Goal: Task Accomplishment & Management: Manage account settings

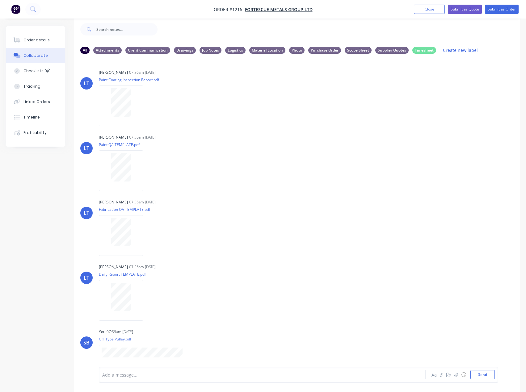
scroll to position [64, 0]
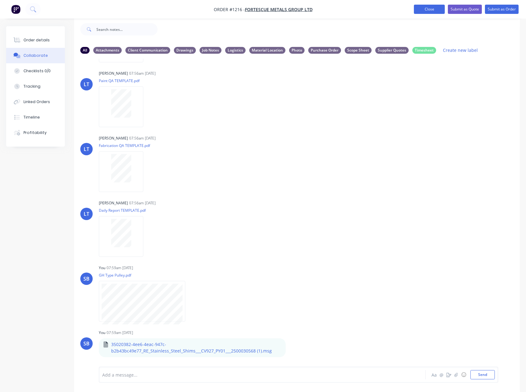
drag, startPoint x: 423, startPoint y: 7, endPoint x: 419, endPoint y: 8, distance: 3.5
click at [423, 7] on button "Close" at bounding box center [429, 9] width 31 height 9
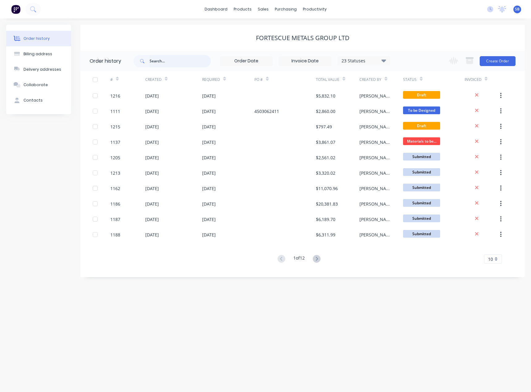
click at [169, 62] on input "text" at bounding box center [179, 61] width 61 height 12
type input "1151"
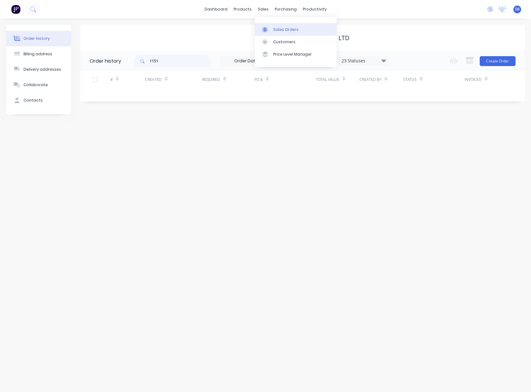
click at [270, 26] on link "Sales Orders" at bounding box center [295, 29] width 82 height 12
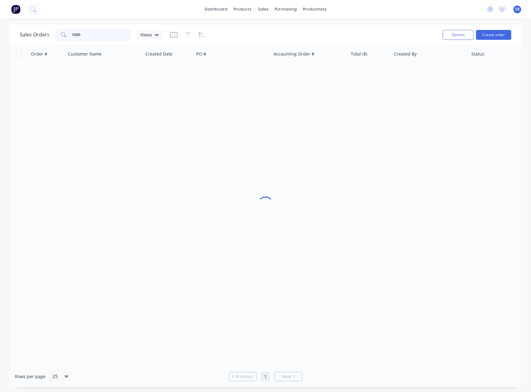
drag, startPoint x: 95, startPoint y: 36, endPoint x: 55, endPoint y: 31, distance: 40.4
click at [56, 32] on div "1000" at bounding box center [92, 35] width 77 height 12
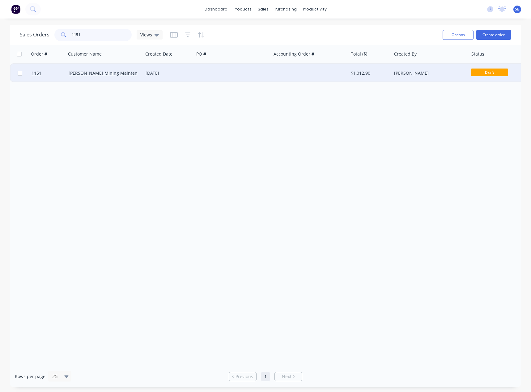
type input "1151"
click at [156, 75] on div "[DATE]" at bounding box center [168, 73] width 46 height 6
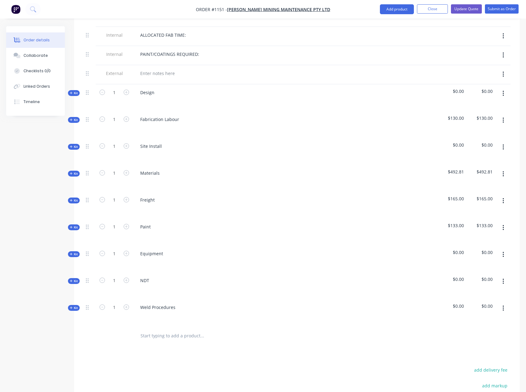
scroll to position [216, 0]
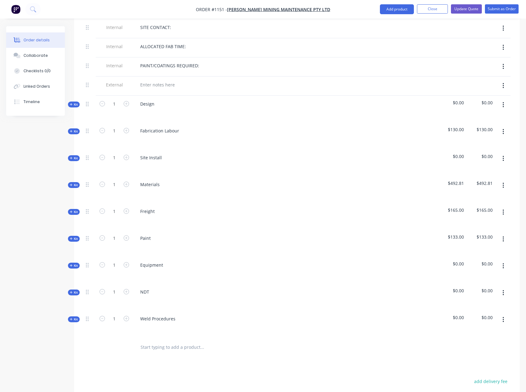
click at [75, 186] on span "Kit" at bounding box center [74, 185] width 8 height 5
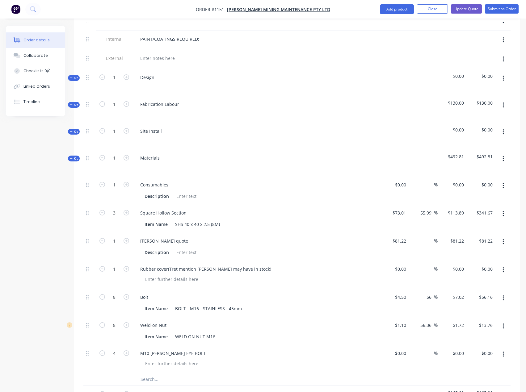
scroll to position [278, 0]
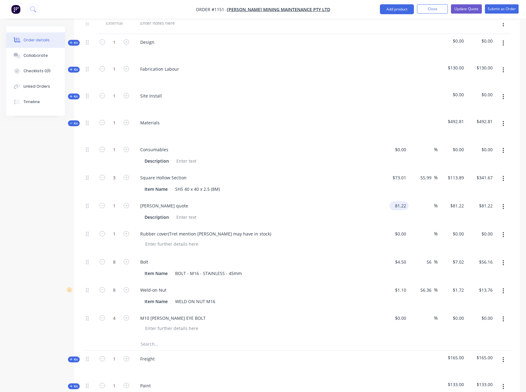
click at [397, 205] on input "81.22" at bounding box center [400, 205] width 17 height 9
click at [409, 219] on div "%" at bounding box center [423, 212] width 29 height 28
type input "$909.33"
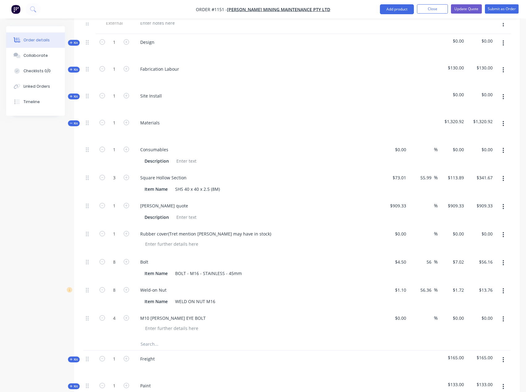
click at [501, 321] on button "button" at bounding box center [503, 319] width 15 height 11
click at [470, 362] on div "Delete" at bounding box center [481, 360] width 48 height 9
click at [20, 54] on icon at bounding box center [17, 56] width 7 height 6
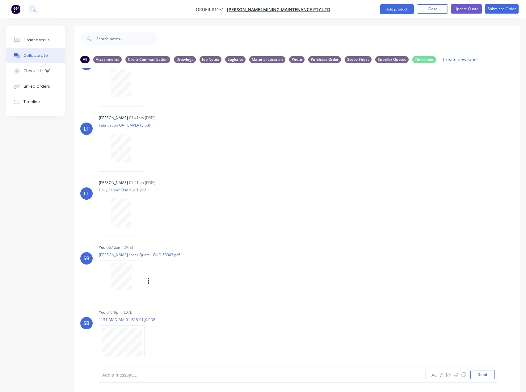
scroll to position [96, 0]
click at [149, 278] on icon "button" at bounding box center [149, 278] width 2 height 7
click at [166, 307] on button "Delete" at bounding box center [188, 309] width 69 height 14
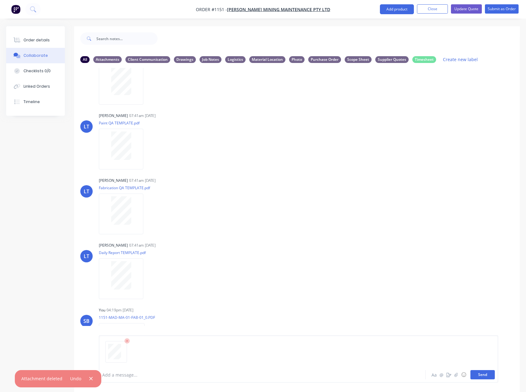
click at [488, 378] on button "Send" at bounding box center [482, 374] width 24 height 9
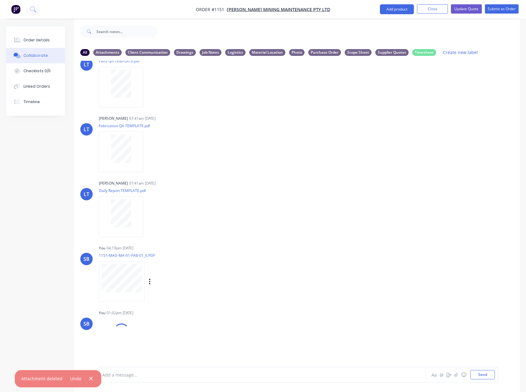
scroll to position [96, 0]
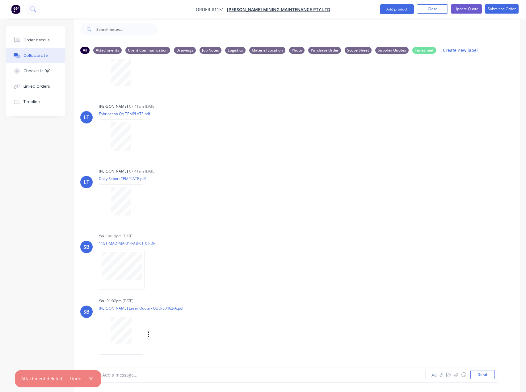
click at [148, 339] on button "button" at bounding box center [148, 334] width 2 height 9
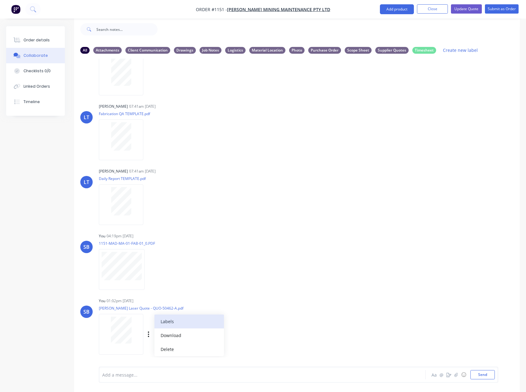
click at [193, 323] on button "Labels" at bounding box center [188, 322] width 69 height 14
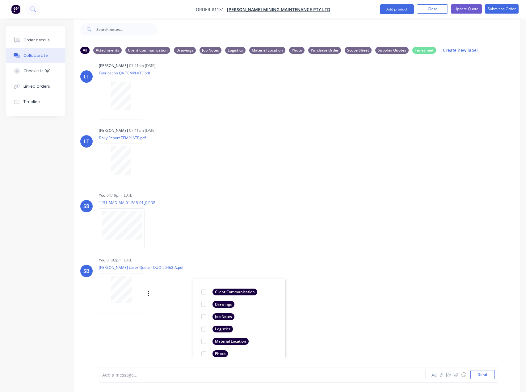
scroll to position [194, 0]
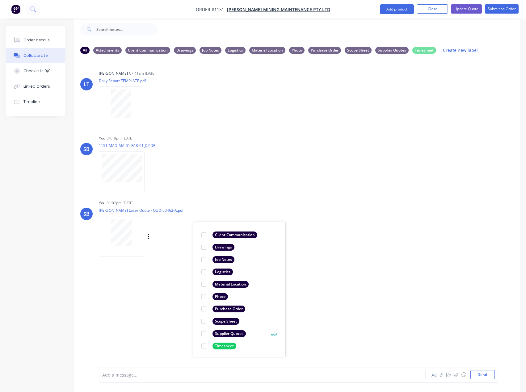
click at [225, 334] on div "Supplier Quotes" at bounding box center [228, 333] width 33 height 7
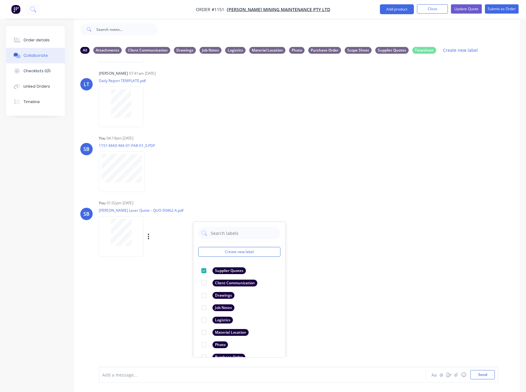
click at [401, 290] on div "LT [PERSON_NAME] 07:41am [DATE] Paint Coating Inspection Report.pdf Labels Down…" at bounding box center [297, 208] width 446 height 299
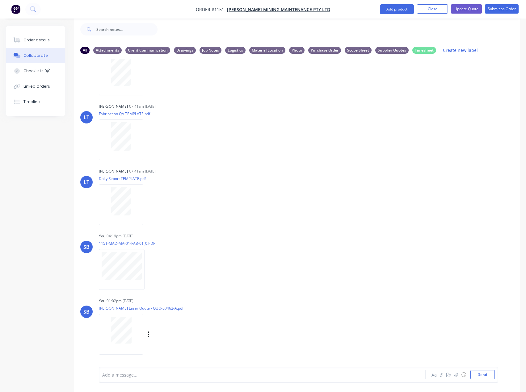
scroll to position [96, 0]
drag, startPoint x: 426, startPoint y: 8, endPoint x: 422, endPoint y: 8, distance: 4.0
click at [426, 8] on button "Close" at bounding box center [432, 8] width 31 height 9
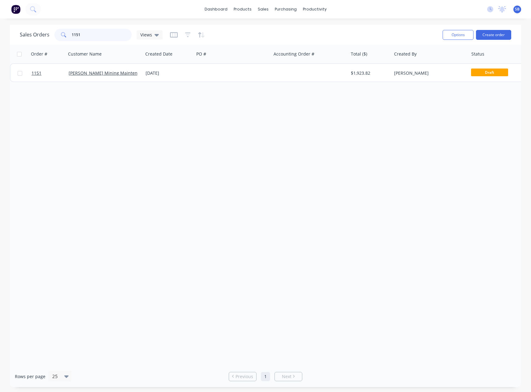
drag, startPoint x: 103, startPoint y: 34, endPoint x: 0, endPoint y: 15, distance: 104.6
click at [0, 15] on html "dashboard products sales purchasing productivity dashboard products Product Cat…" at bounding box center [265, 196] width 531 height 392
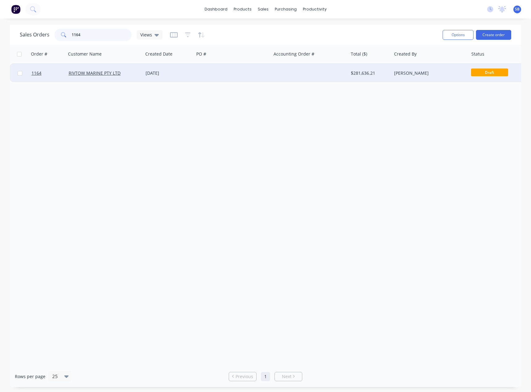
type input "1164"
click at [159, 71] on div "[DATE]" at bounding box center [168, 73] width 46 height 6
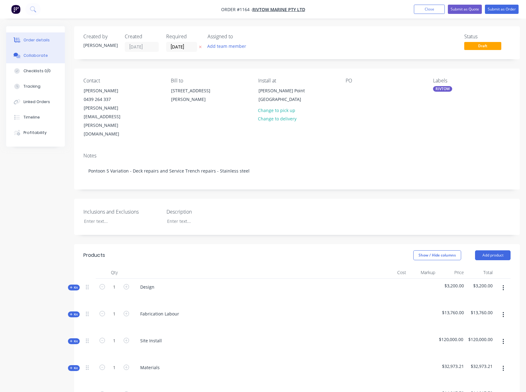
click at [36, 52] on button "Collaborate" at bounding box center [35, 55] width 59 height 15
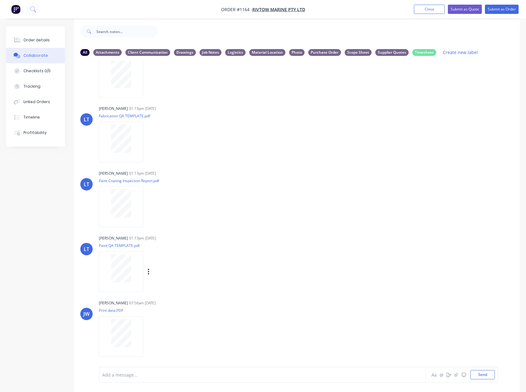
scroll to position [9, 0]
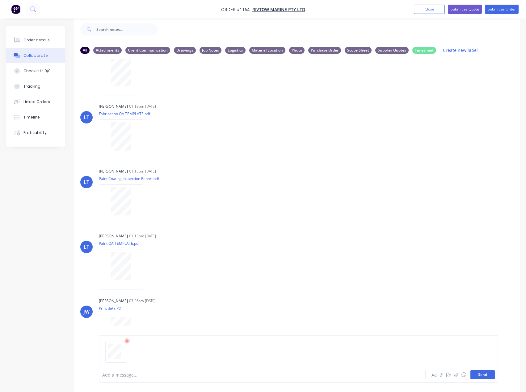
click at [483, 374] on button "Send" at bounding box center [482, 374] width 24 height 9
click at [149, 333] on icon "button" at bounding box center [149, 334] width 2 height 7
click at [165, 334] on button "Labels" at bounding box center [188, 336] width 69 height 14
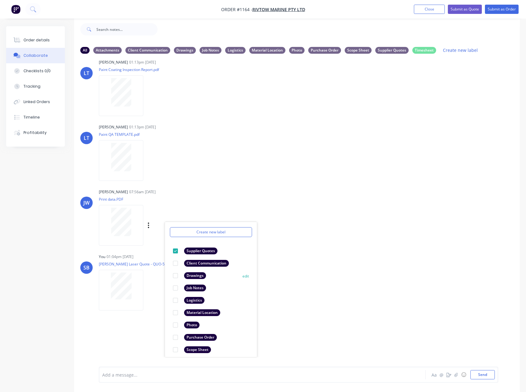
scroll to position [36, 0]
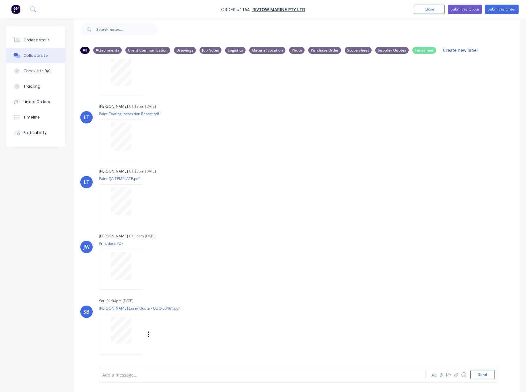
click at [369, 288] on div "LT [PERSON_NAME] 01:13pm [DATE] Daily Report TEMPLATE.pdf Labels Download LT [P…" at bounding box center [297, 208] width 446 height 299
click at [148, 335] on icon "button" at bounding box center [149, 334] width 2 height 7
click at [197, 318] on button "Labels" at bounding box center [188, 322] width 69 height 14
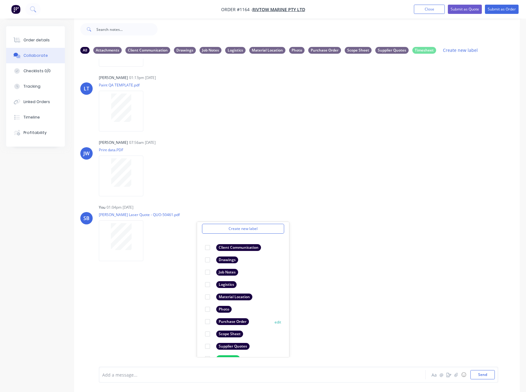
scroll to position [36, 0]
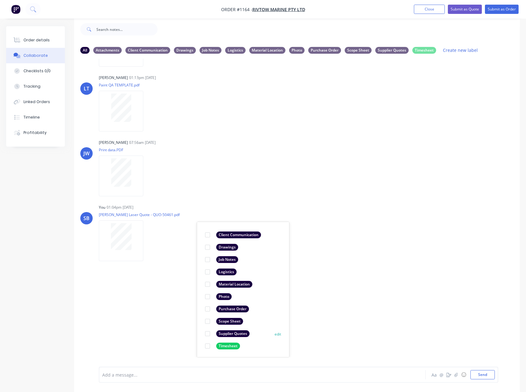
click at [226, 331] on div "Supplier Quotes" at bounding box center [232, 333] width 33 height 7
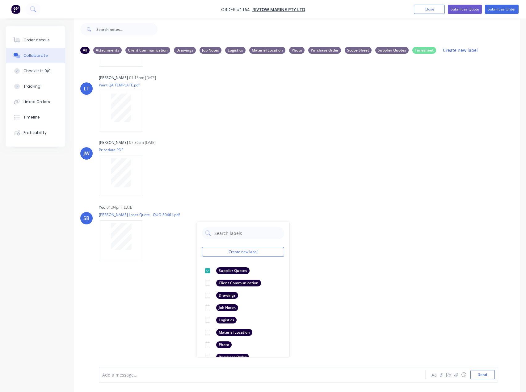
click at [387, 246] on div "SB You 01:04pm [DATE] [PERSON_NAME] Laser Quote - QUO-50461.pdf Labels Download…" at bounding box center [297, 231] width 446 height 56
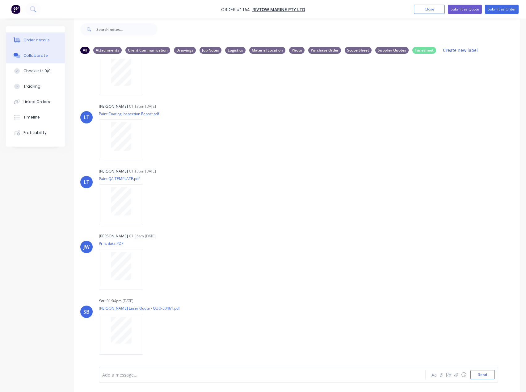
click at [41, 40] on div "Order details" at bounding box center [36, 40] width 26 height 6
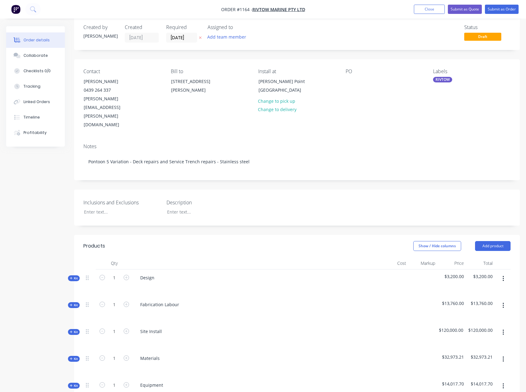
click at [74, 356] on button "Kit" at bounding box center [74, 359] width 12 height 6
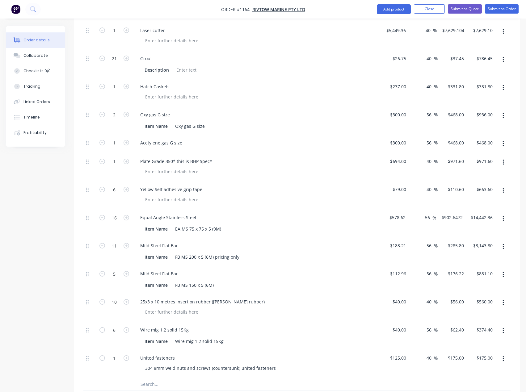
scroll to position [472, 0]
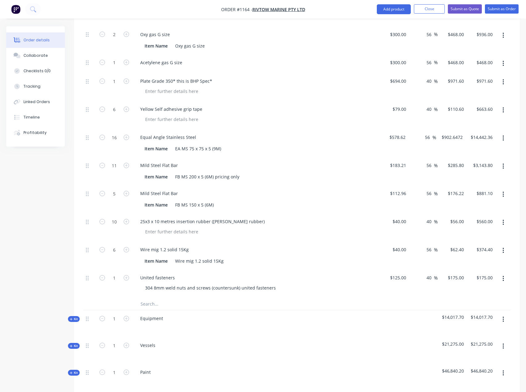
click at [169, 298] on input "text" at bounding box center [202, 304] width 124 height 12
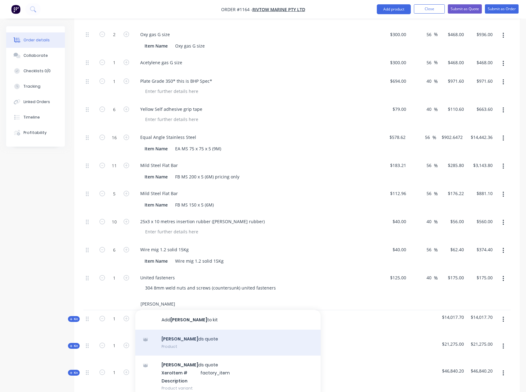
type input "[PERSON_NAME]"
click at [193, 330] on div "[PERSON_NAME] quote Product" at bounding box center [227, 343] width 185 height 26
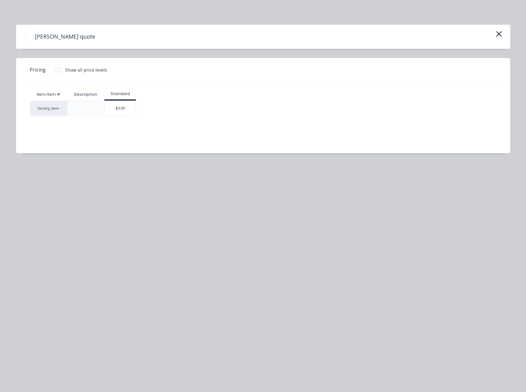
click at [116, 107] on div "$0.00" at bounding box center [120, 108] width 31 height 15
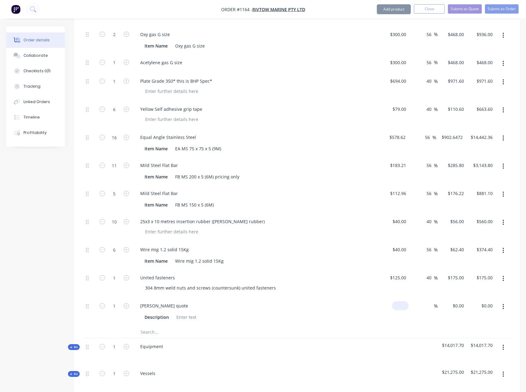
click at [406, 301] on input at bounding box center [401, 305] width 14 height 9
click at [334, 313] on div "Description" at bounding box center [255, 317] width 226 height 9
type input "$16,142.57"
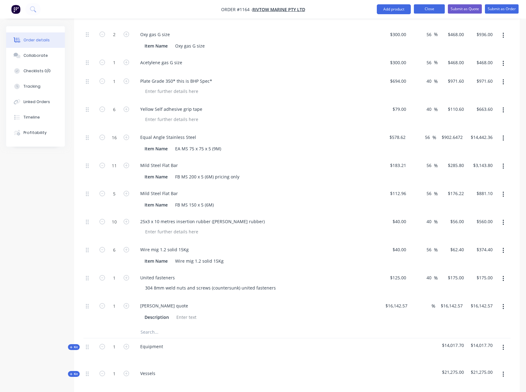
click at [430, 8] on button "Close" at bounding box center [429, 8] width 31 height 9
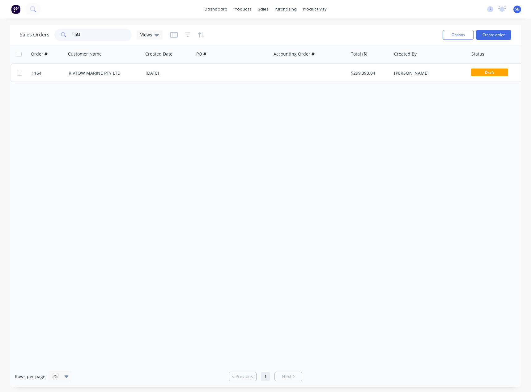
drag, startPoint x: 98, startPoint y: 37, endPoint x: 74, endPoint y: 33, distance: 24.1
click at [75, 33] on input "1164" at bounding box center [102, 35] width 60 height 12
drag, startPoint x: 102, startPoint y: 35, endPoint x: 36, endPoint y: 32, distance: 66.4
click at [36, 32] on div "Sales Orders 111 Views" at bounding box center [91, 35] width 143 height 12
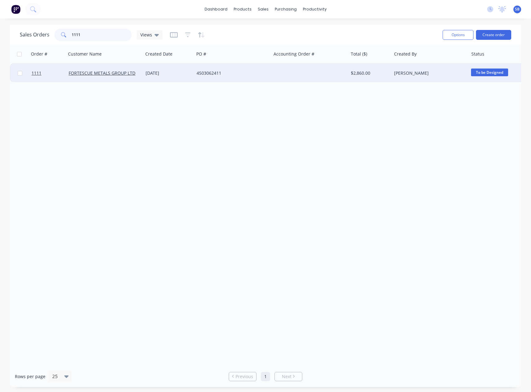
type input "1111"
click at [161, 73] on div "[DATE]" at bounding box center [168, 73] width 46 height 6
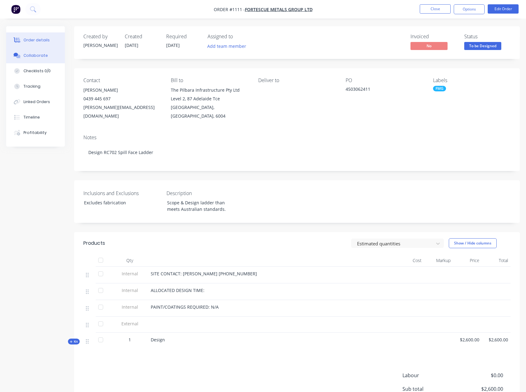
click at [35, 54] on div "Collaborate" at bounding box center [35, 56] width 24 height 6
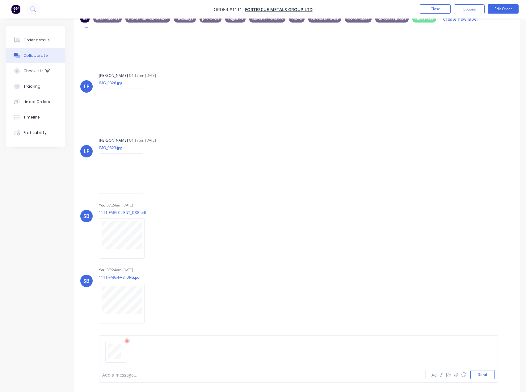
scroll to position [41, 0]
click at [485, 373] on button "Send" at bounding box center [482, 374] width 24 height 9
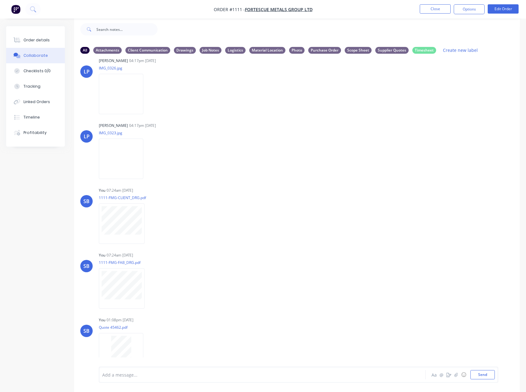
scroll to position [516, 0]
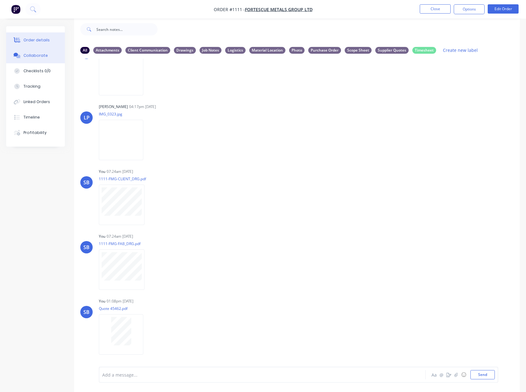
click at [40, 40] on div "Order details" at bounding box center [36, 40] width 26 height 6
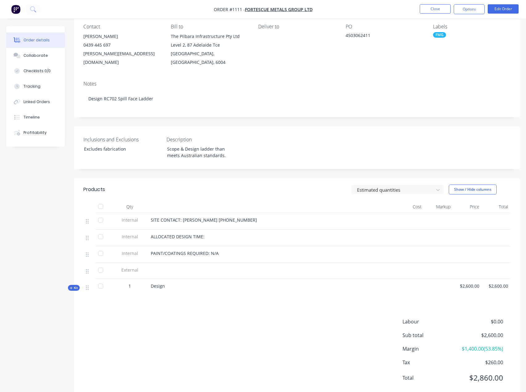
scroll to position [61, 0]
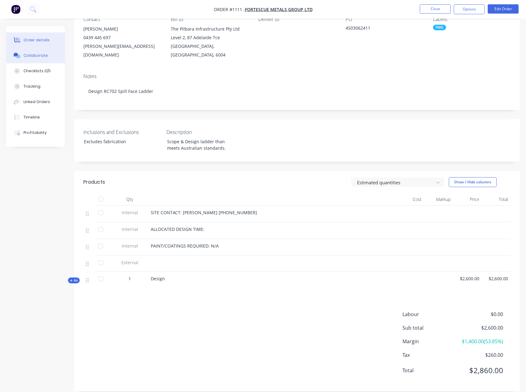
click at [34, 54] on div "Collaborate" at bounding box center [35, 56] width 24 height 6
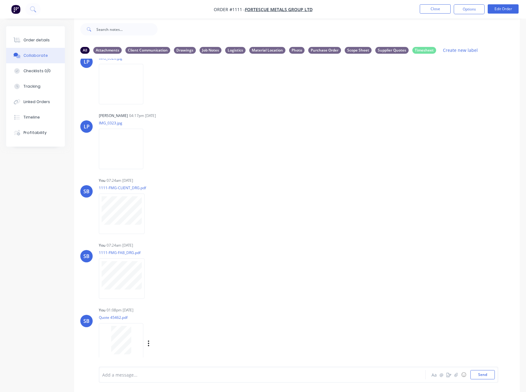
scroll to position [516, 0]
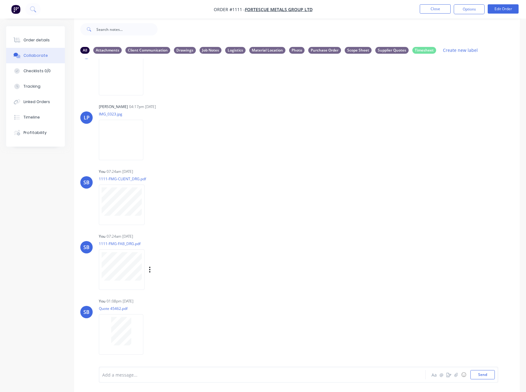
click at [151, 268] on div "Labels Download Delete" at bounding box center [181, 269] width 69 height 9
click at [153, 271] on div "Labels Download Delete" at bounding box center [181, 269] width 69 height 9
click at [151, 269] on div "Labels Download Delete" at bounding box center [181, 269] width 69 height 9
click at [150, 270] on icon "button" at bounding box center [150, 269] width 2 height 7
drag, startPoint x: 168, startPoint y: 300, endPoint x: 167, endPoint y: 293, distance: 6.8
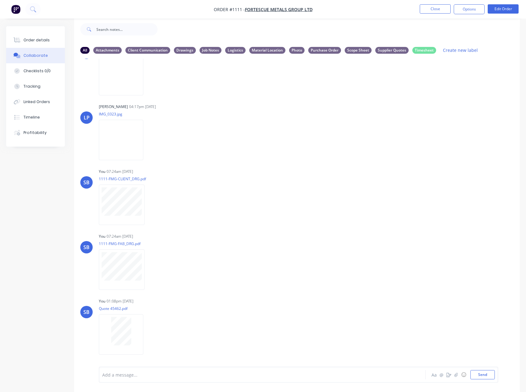
click at [0, 0] on button "Delete" at bounding box center [0, 0] width 0 height 0
click at [149, 269] on icon "button" at bounding box center [150, 269] width 2 height 7
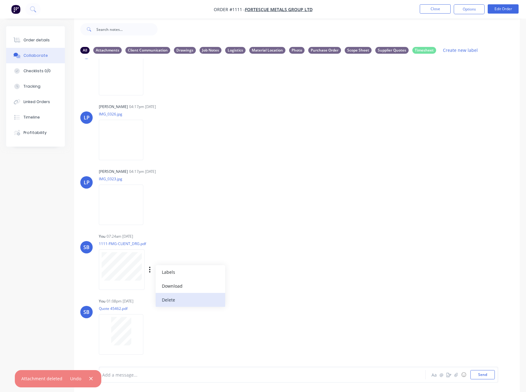
click at [170, 300] on button "Delete" at bounding box center [190, 300] width 69 height 14
click at [480, 374] on button "Send" at bounding box center [482, 374] width 24 height 9
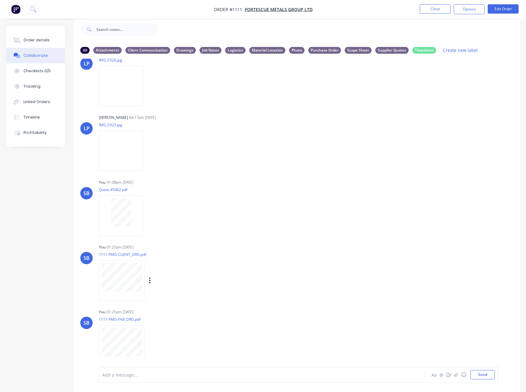
scroll to position [507, 0]
click at [150, 279] on icon "button" at bounding box center [149, 279] width 1 height 6
click at [195, 288] on button "Labels" at bounding box center [190, 282] width 69 height 14
click at [233, 346] on div "Drawings" at bounding box center [226, 346] width 22 height 7
click at [371, 322] on div "SB You 01:25pm [DATE] 1111-FMG-FAB_DRG.pdf Labels Download Delete" at bounding box center [297, 334] width 446 height 56
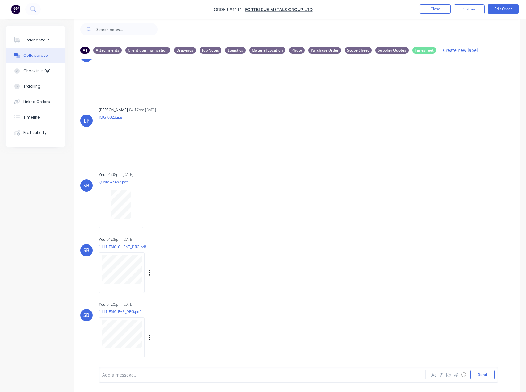
scroll to position [516, 0]
click at [152, 333] on div "Labels Download Delete" at bounding box center [181, 334] width 69 height 9
click at [150, 334] on icon "button" at bounding box center [149, 335] width 1 height 6
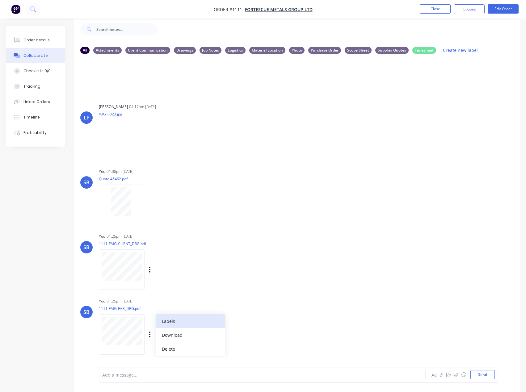
click at [199, 324] on button "Labels" at bounding box center [190, 321] width 69 height 14
click at [233, 346] on div "Drawings" at bounding box center [229, 346] width 22 height 7
click at [411, 316] on div "SB You 01:25pm [DATE] 1111-FMG-FAB_DRG.pdf Labels Download Delete Create new la…" at bounding box center [297, 325] width 446 height 56
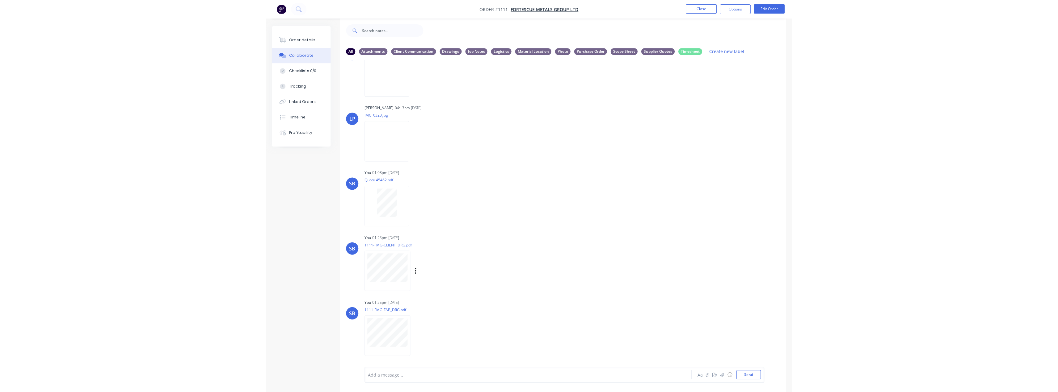
scroll to position [0, 0]
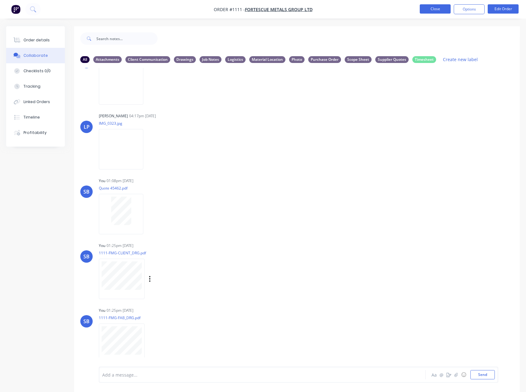
click at [430, 10] on button "Close" at bounding box center [435, 8] width 31 height 9
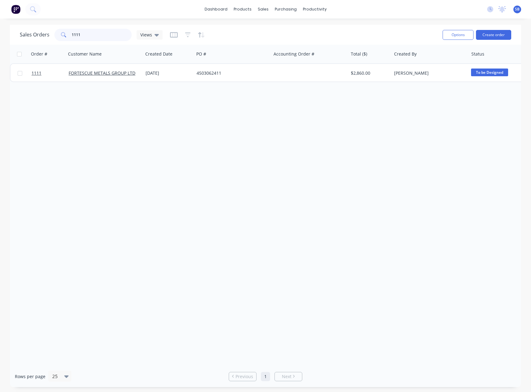
drag, startPoint x: 91, startPoint y: 35, endPoint x: 52, endPoint y: 33, distance: 38.3
click at [57, 32] on div "1111" at bounding box center [92, 35] width 77 height 12
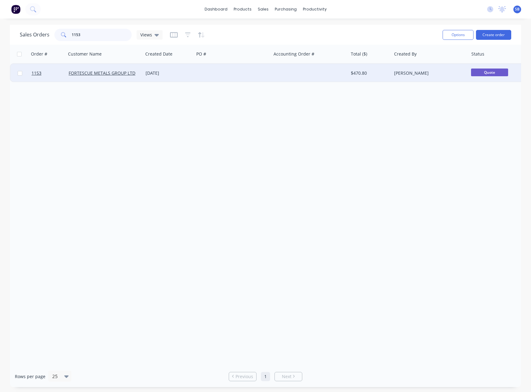
type input "1153"
click at [155, 73] on div "[DATE]" at bounding box center [168, 73] width 46 height 6
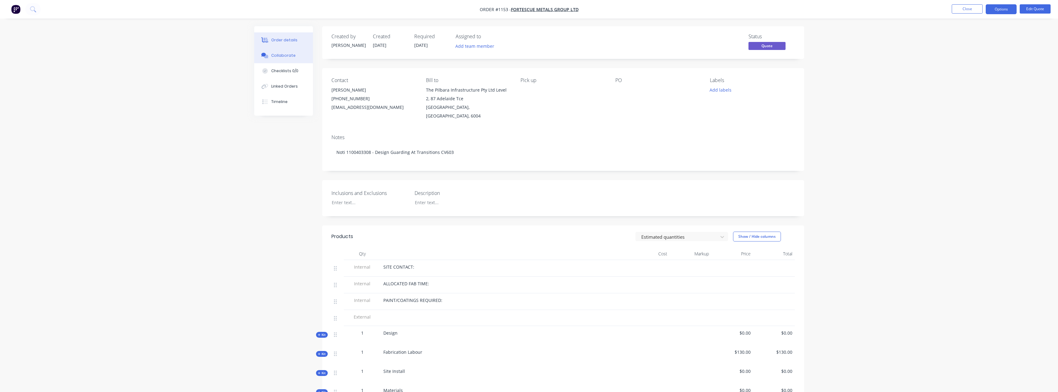
click at [279, 54] on div "Collaborate" at bounding box center [283, 56] width 24 height 6
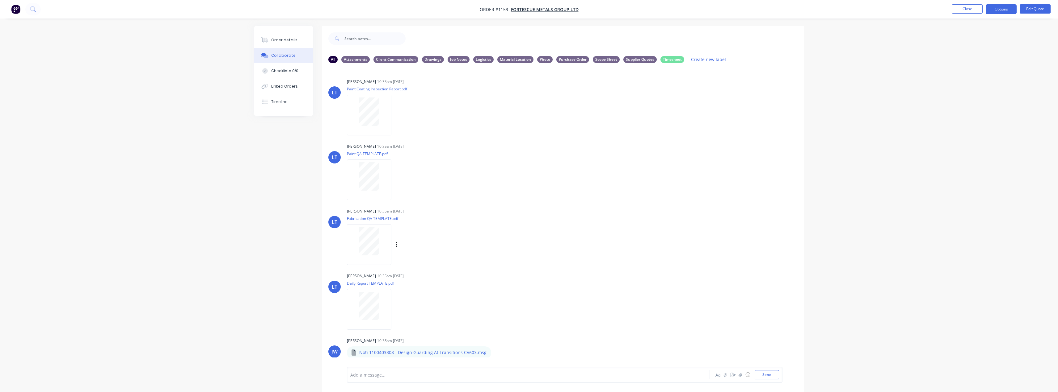
scroll to position [9, 0]
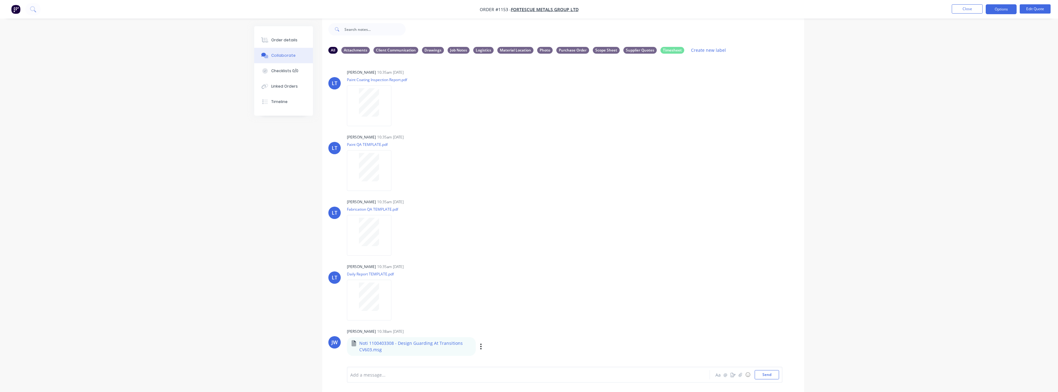
click at [443, 342] on div "Noti 1100403308 - Design Guarding At Transitions CV603.msg" at bounding box center [443, 340] width 193 height 6
click at [376, 351] on p "Noti 1100403308 - Design Guarding At Transitions CV603.msg" at bounding box center [415, 347] width 112 height 13
click at [389, 342] on p "Noti 1100403308 - Design Guarding At Transitions CV603.msg" at bounding box center [415, 347] width 112 height 13
click at [480, 344] on icon "button" at bounding box center [481, 346] width 2 height 7
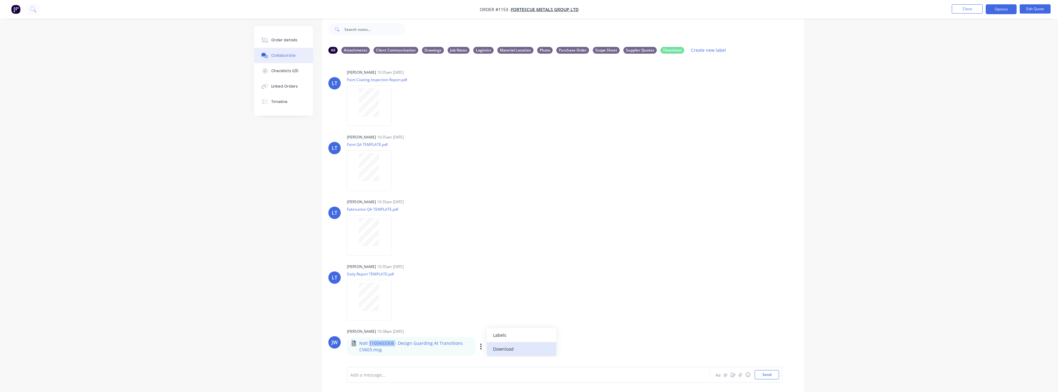
click at [498, 347] on button "Download" at bounding box center [521, 349] width 69 height 14
click at [292, 47] on button "Order details" at bounding box center [283, 39] width 59 height 15
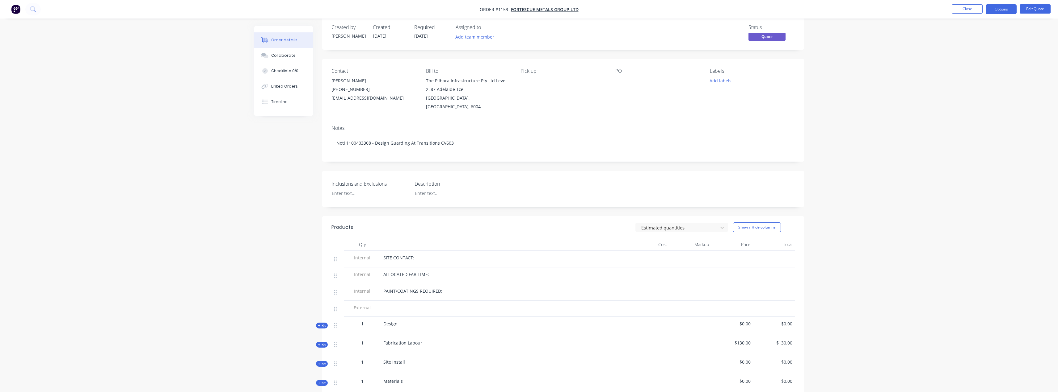
drag, startPoint x: 485, startPoint y: 145, endPoint x: 328, endPoint y: 130, distance: 157.3
click at [328, 130] on div "Notes Noti 1100403308 - Design Guarding At Transitions CV603" at bounding box center [563, 140] width 482 height 41
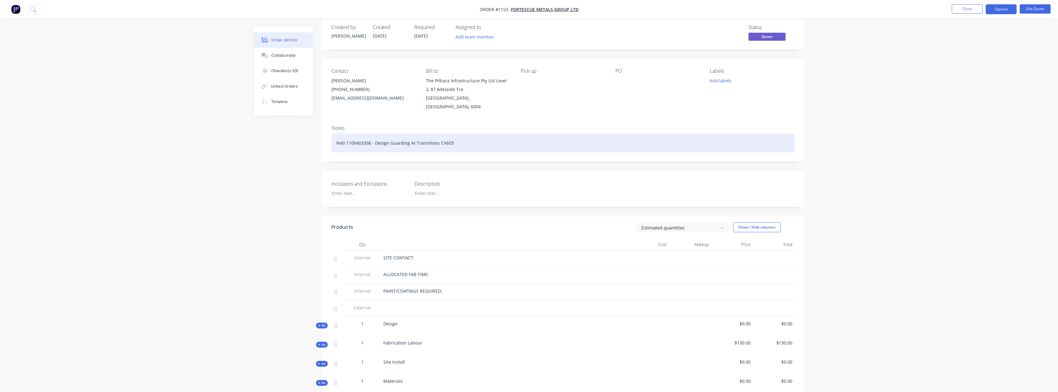
click at [453, 141] on div "Noti 1100403308 - Design Guarding At Transitions CV603" at bounding box center [562, 143] width 463 height 19
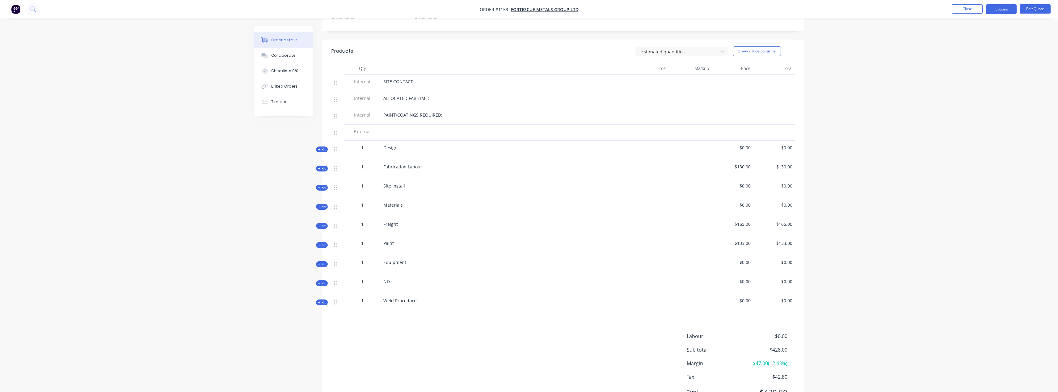
scroll to position [208, 0]
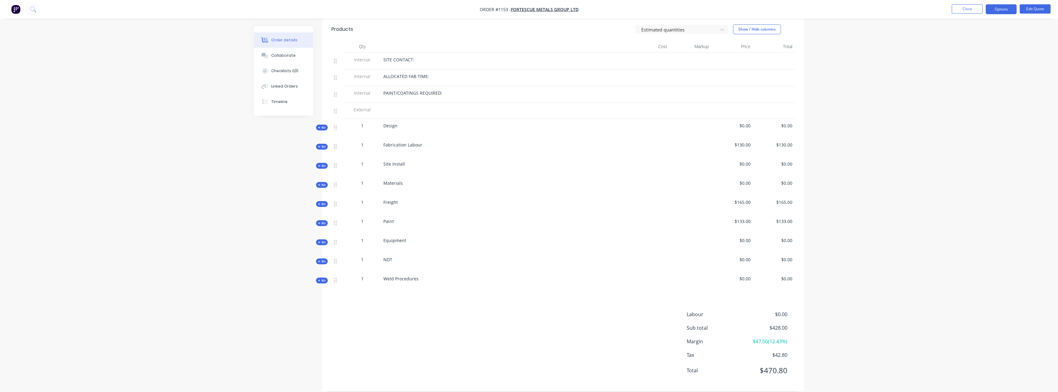
click at [325, 125] on button "Kit" at bounding box center [322, 128] width 12 height 6
click at [324, 125] on span "Kit" at bounding box center [322, 127] width 8 height 5
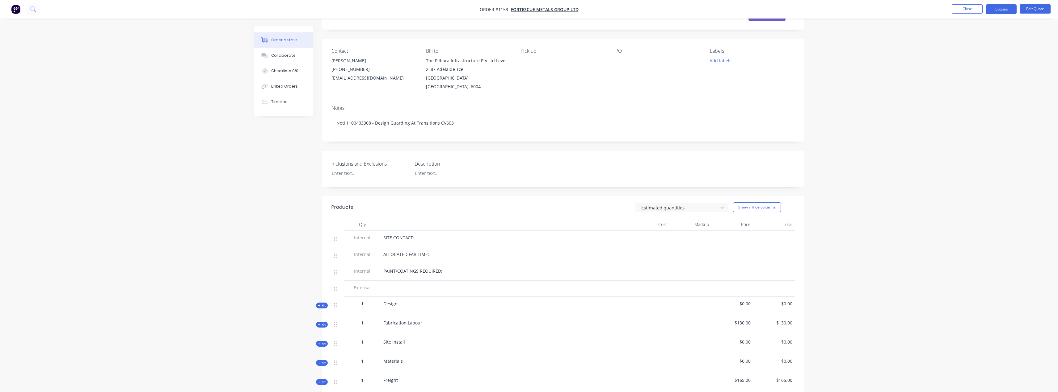
scroll to position [0, 0]
